Goal: Task Accomplishment & Management: Manage account settings

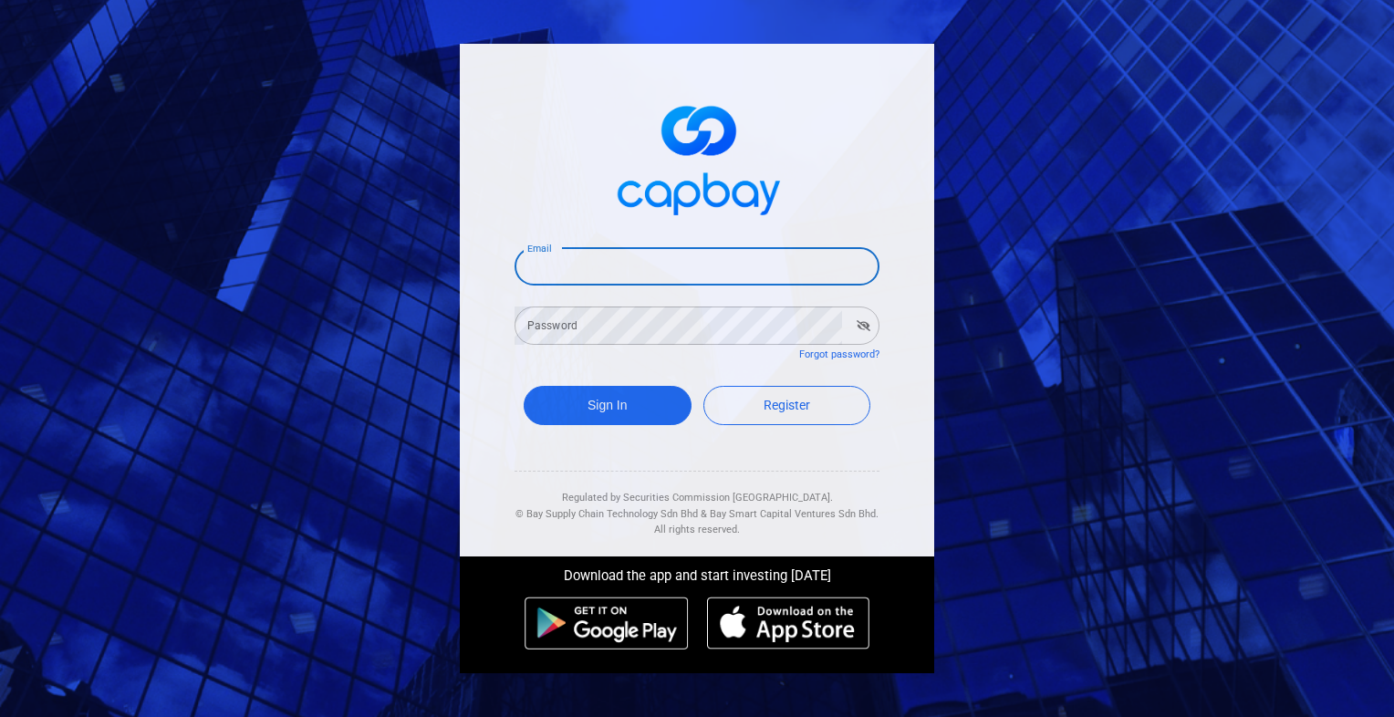
click at [600, 276] on input "Email" at bounding box center [697, 266] width 365 height 38
type input "kenliew217@gmail.com"
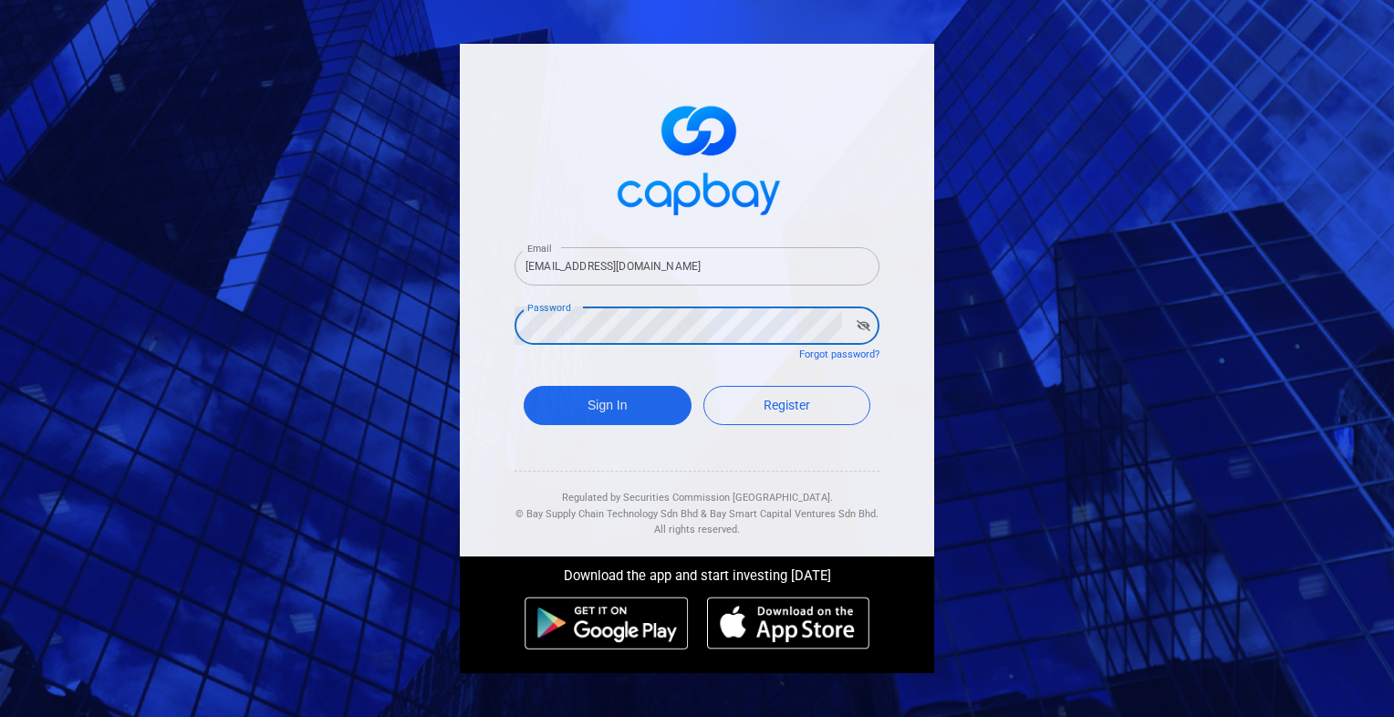
click at [524, 386] on button "Sign In" at bounding box center [608, 405] width 168 height 39
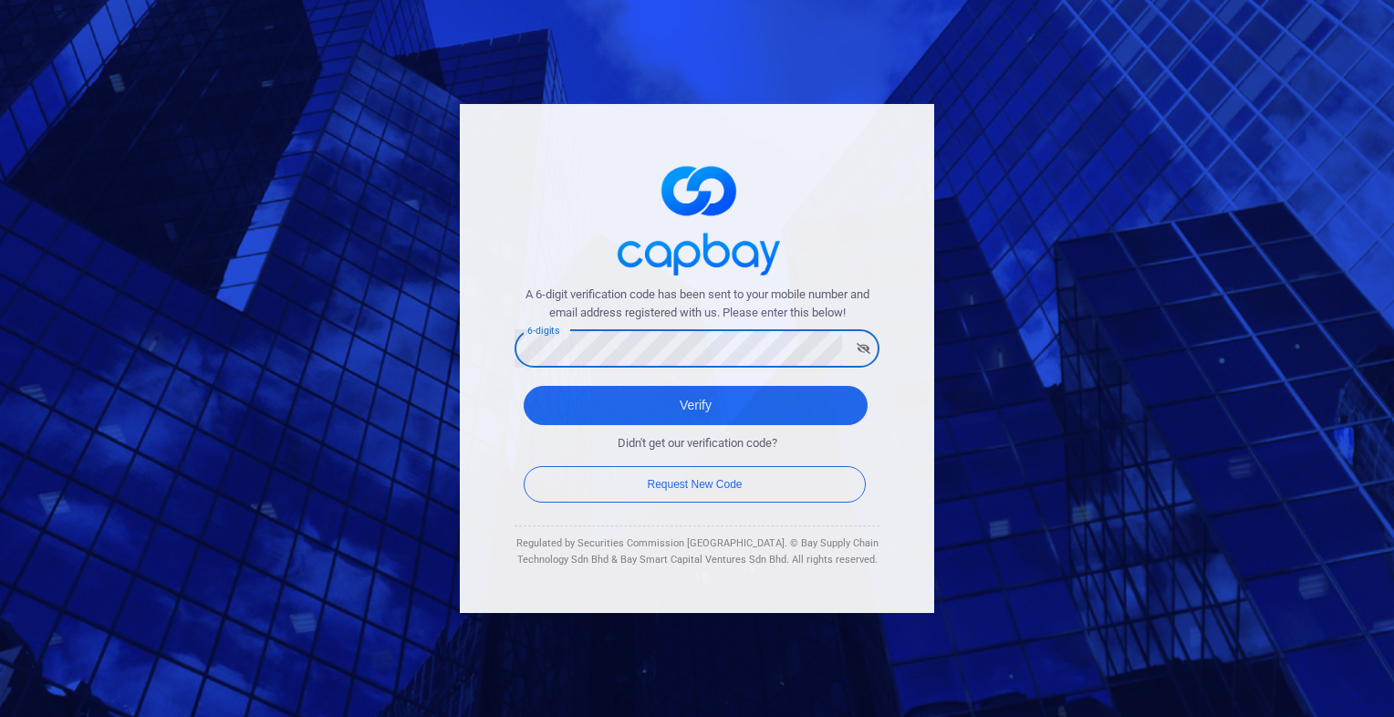
click at [524, 386] on button "Verify" at bounding box center [696, 405] width 344 height 39
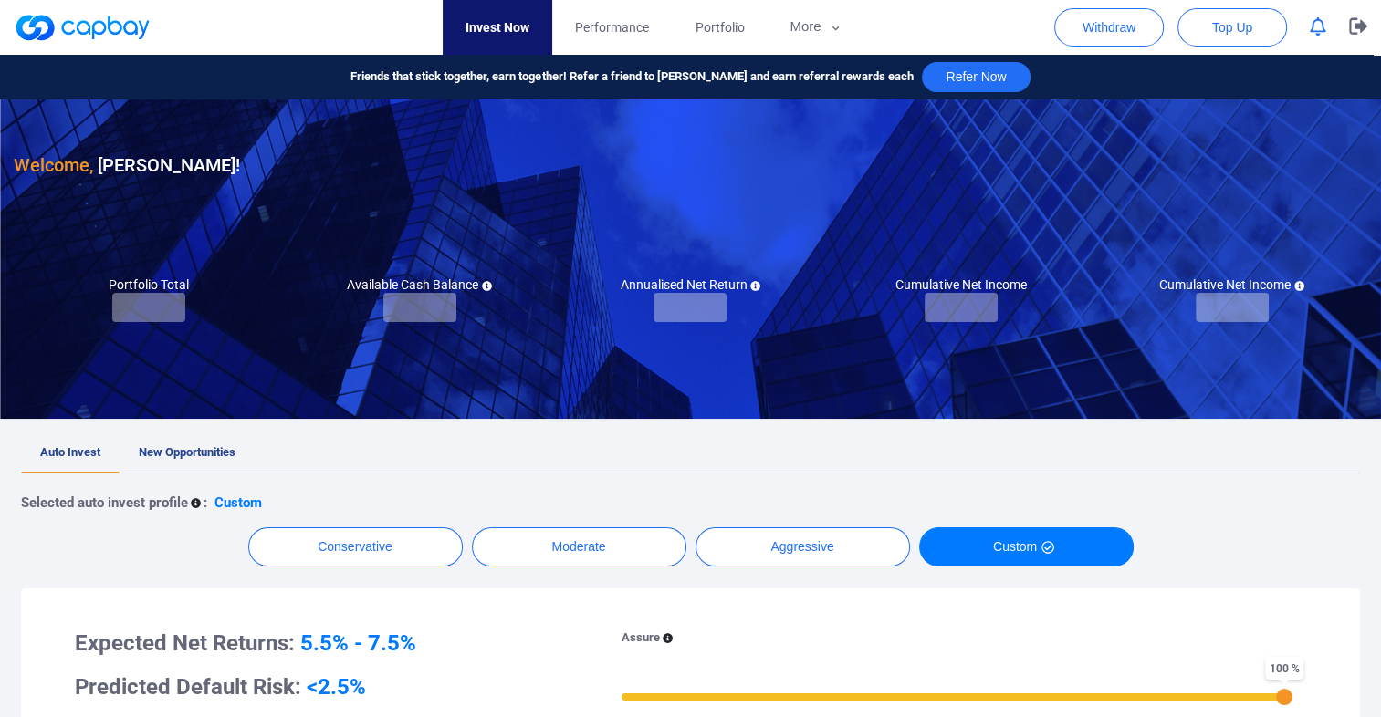
checkbox input "true"
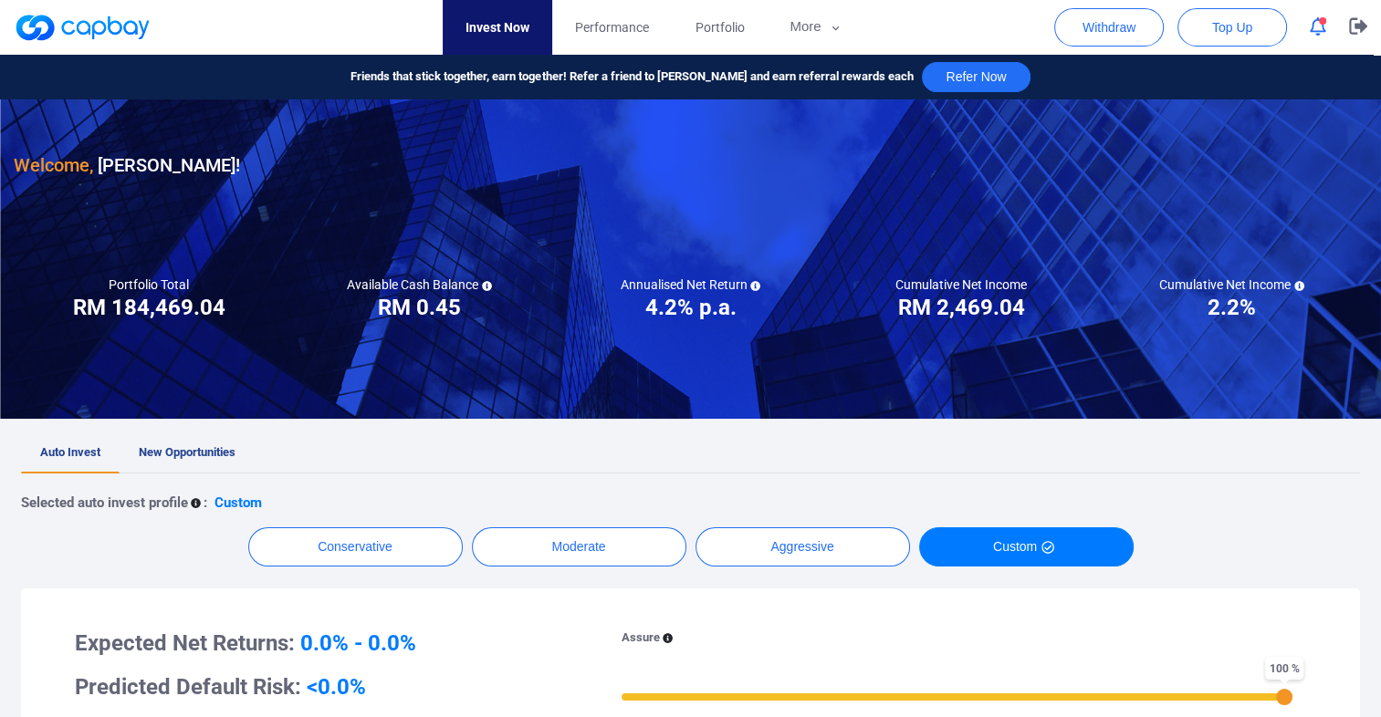
click at [1324, 20] on span "button" at bounding box center [1322, 20] width 7 height 7
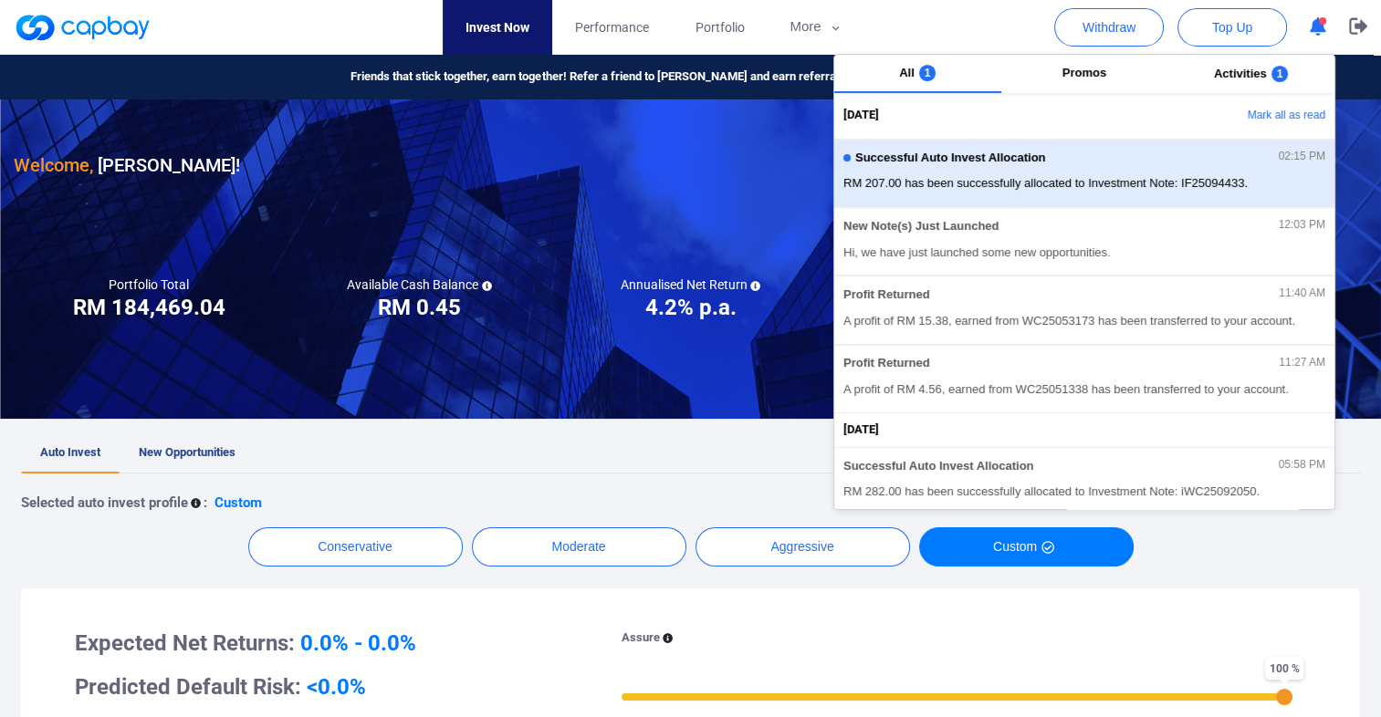
click at [1190, 181] on span "RM 207.00 has been successfully allocated to Investment Note: IF25094433." at bounding box center [1084, 183] width 482 height 18
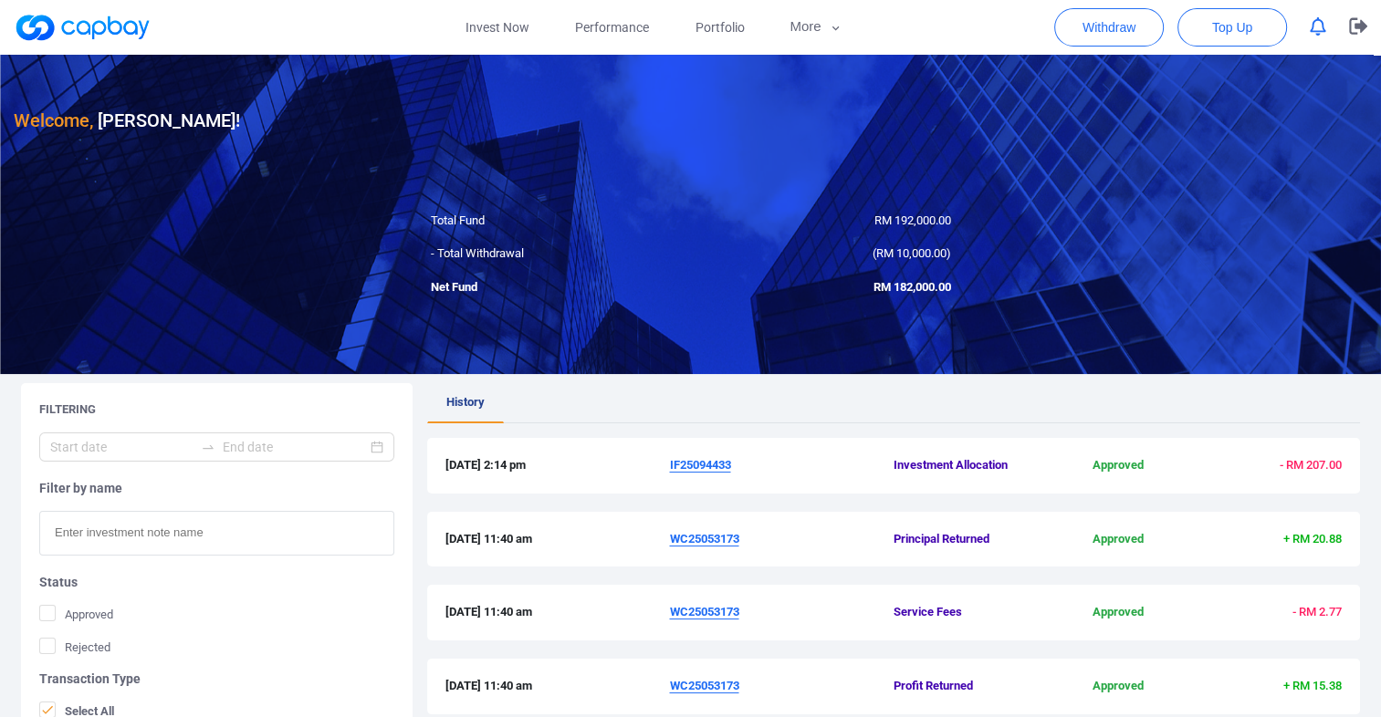
click at [639, 402] on ul "History" at bounding box center [893, 403] width 933 height 40
click at [1215, 29] on span "Top Up" at bounding box center [1232, 27] width 40 height 18
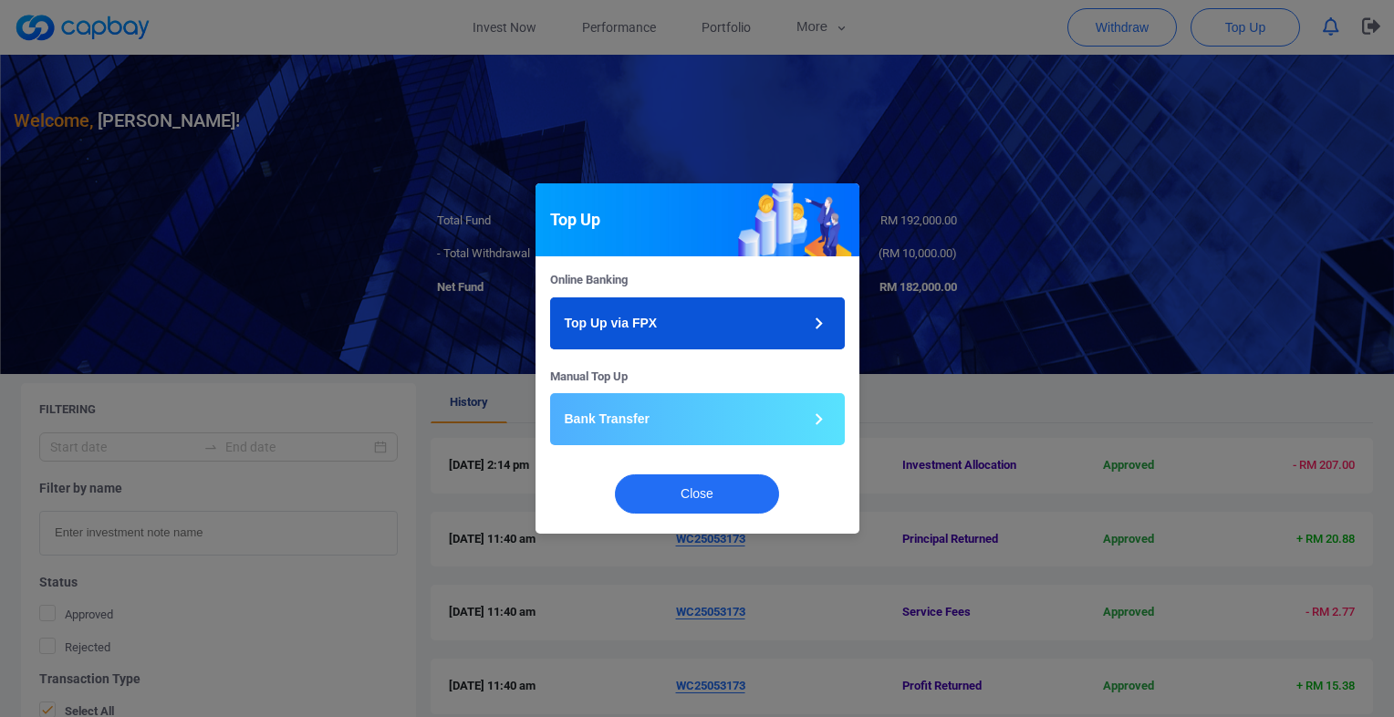
click at [678, 315] on button "Top Up via FPX" at bounding box center [697, 323] width 295 height 52
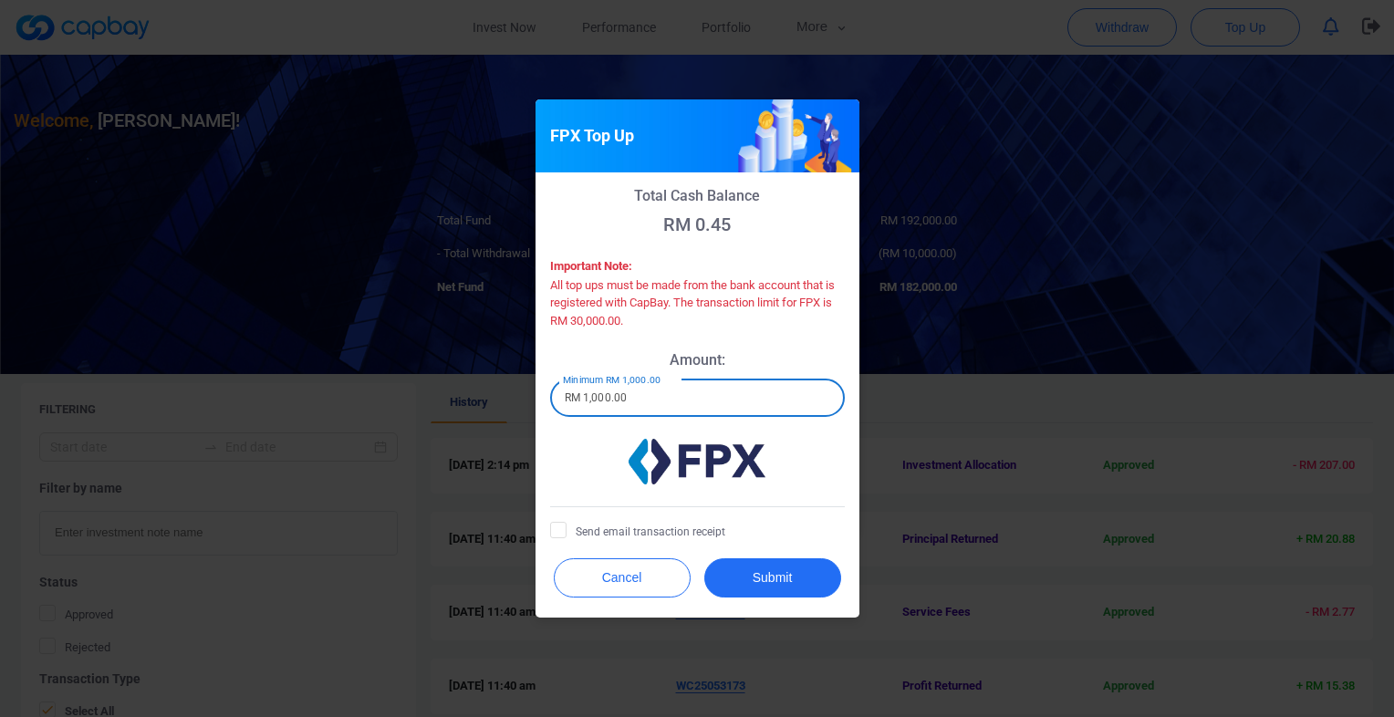
drag, startPoint x: 670, startPoint y: 396, endPoint x: 497, endPoint y: 391, distance: 172.5
click at [497, 391] on div "FPX Top Up Total Cash Balance RM 0.45 Important Note: All top ups must be made …" at bounding box center [697, 358] width 1394 height 717
type input "RM 10,000"
click at [563, 531] on icon at bounding box center [558, 529] width 15 height 15
click at [0, 0] on input "Send email transaction receipt" at bounding box center [0, 0] width 0 height 0
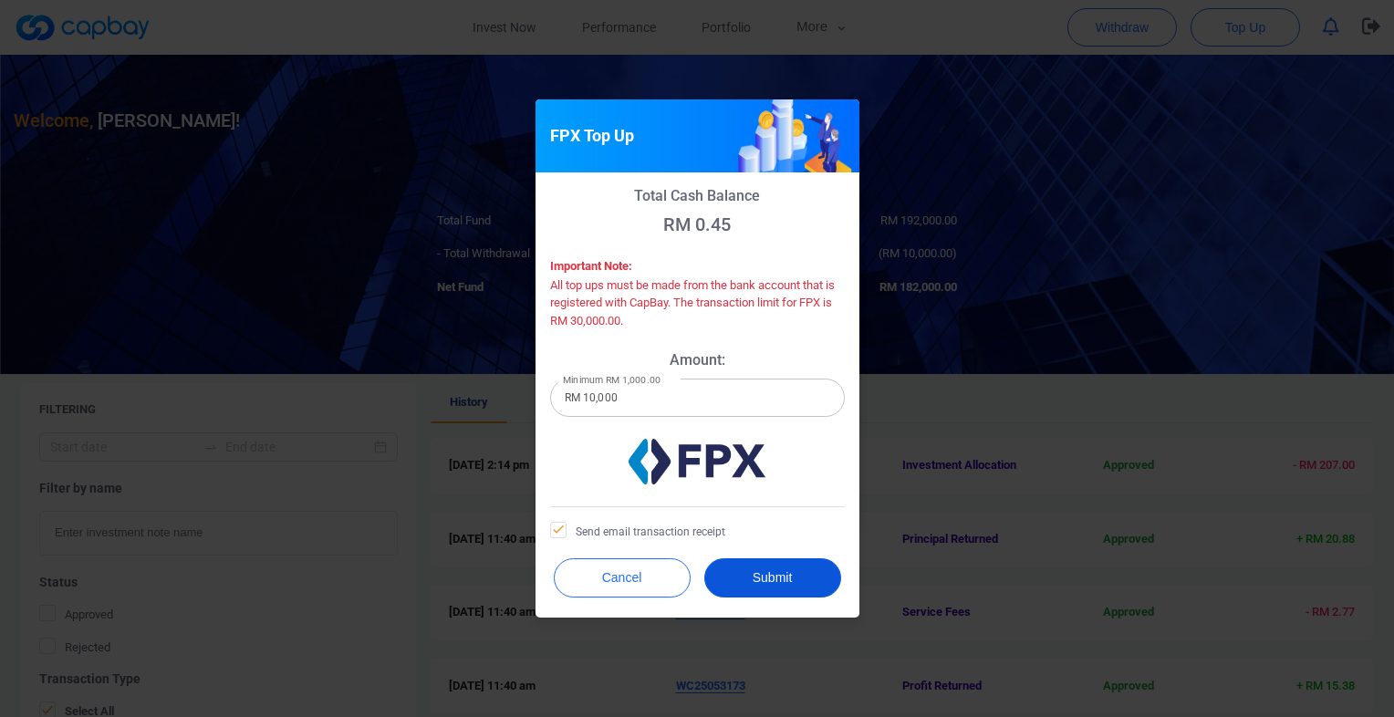
click at [784, 582] on button "Submit" at bounding box center [772, 577] width 137 height 39
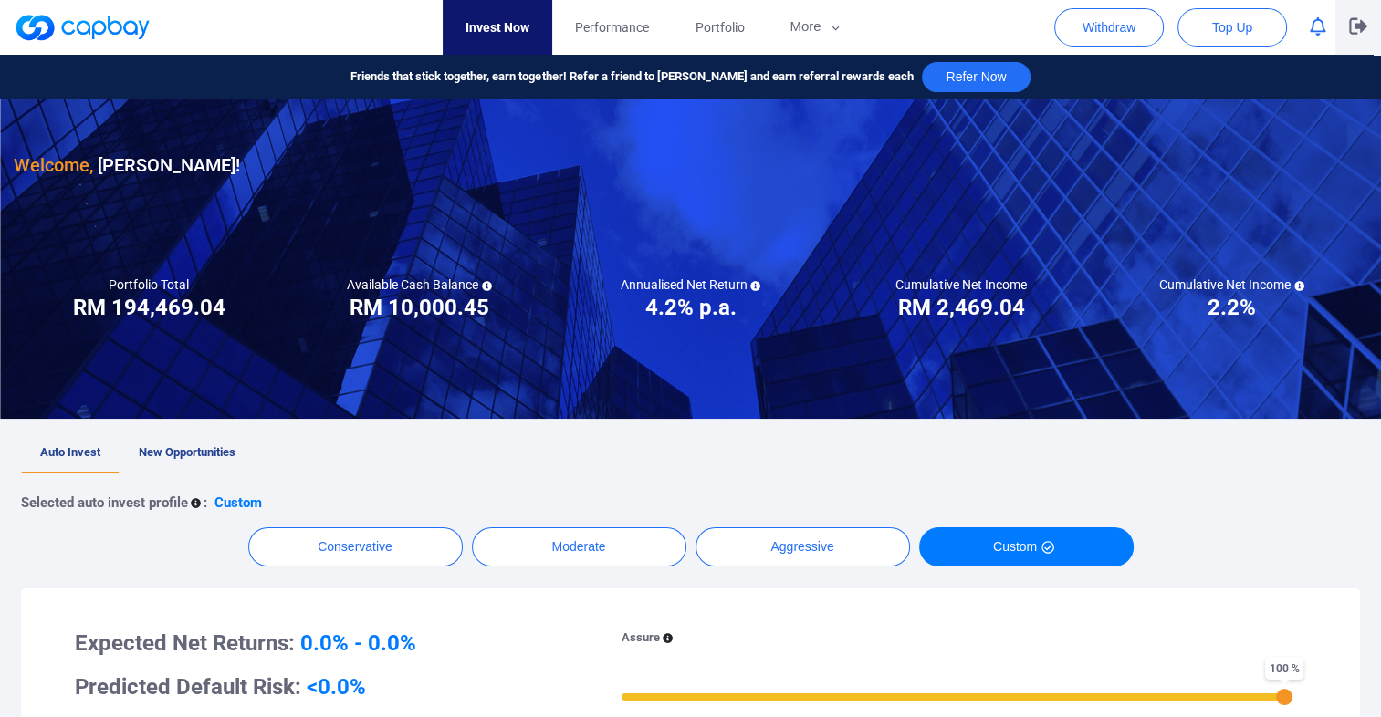
click at [1355, 37] on button "button" at bounding box center [1358, 27] width 46 height 55
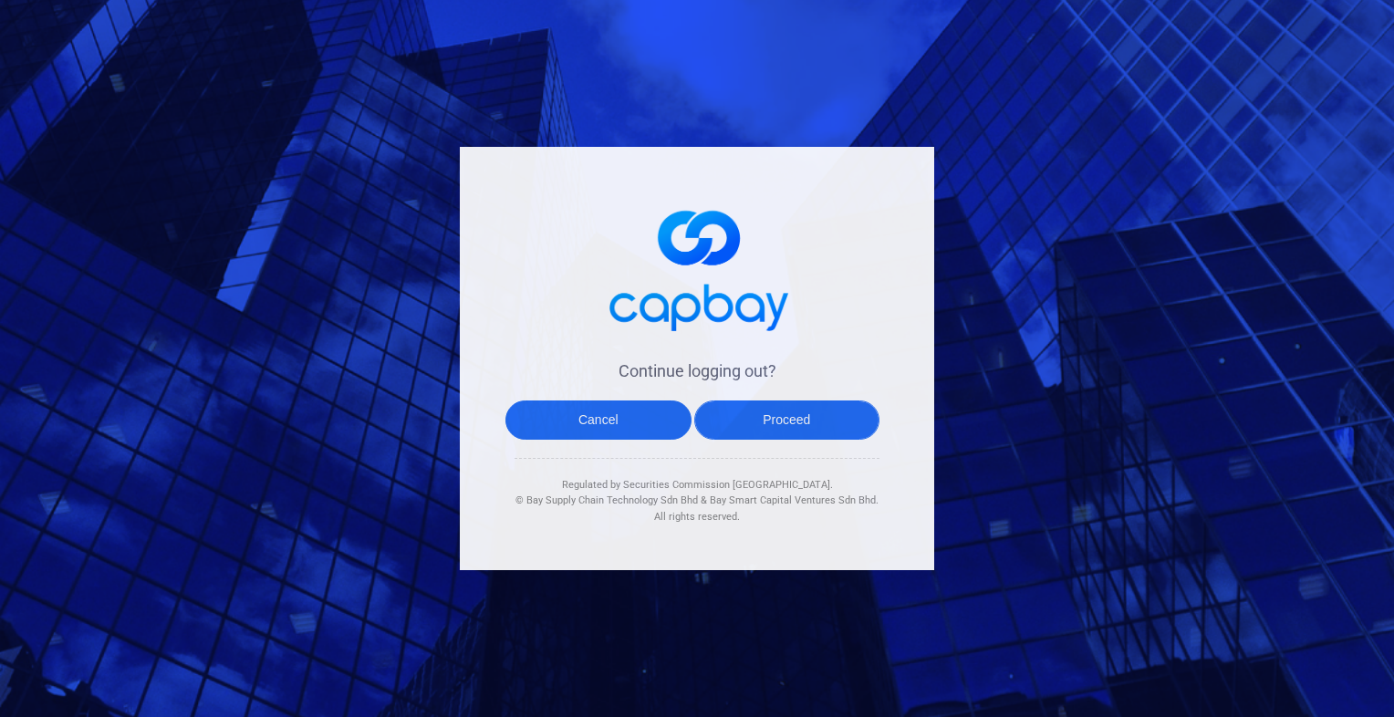
click at [790, 422] on button "Proceed" at bounding box center [787, 420] width 186 height 39
